Goal: Find specific page/section: Find specific page/section

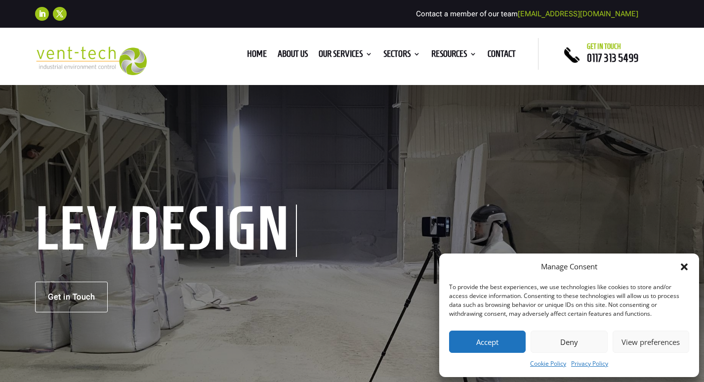
click at [471, 339] on button "Accept" at bounding box center [487, 341] width 77 height 22
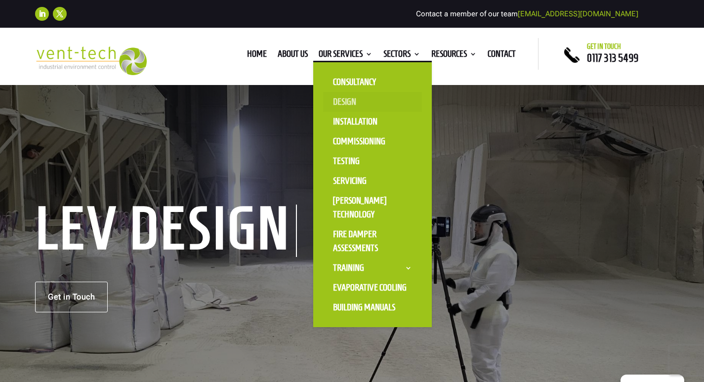
click at [338, 100] on link "Design" at bounding box center [372, 102] width 99 height 20
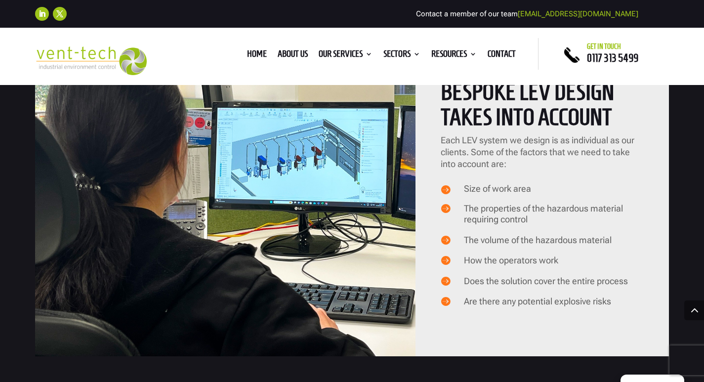
scroll to position [840, 0]
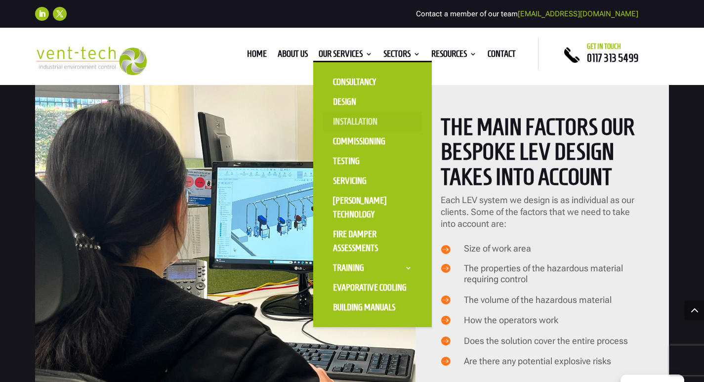
click at [348, 121] on link "Installation" at bounding box center [372, 122] width 99 height 20
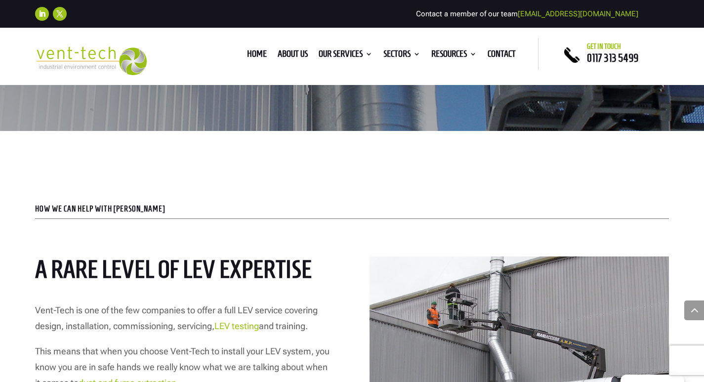
scroll to position [296, 0]
